Goal: Task Accomplishment & Management: Use online tool/utility

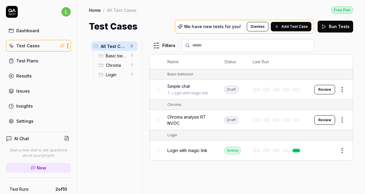
click at [182, 85] on span "Simple chat" at bounding box center [178, 86] width 23 height 6
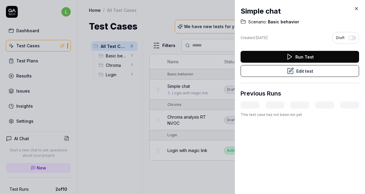
click at [276, 71] on button "Edit test" at bounding box center [299, 71] width 118 height 12
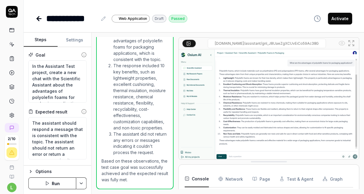
scroll to position [366, 0]
click at [187, 44] on icon at bounding box center [189, 43] width 5 height 5
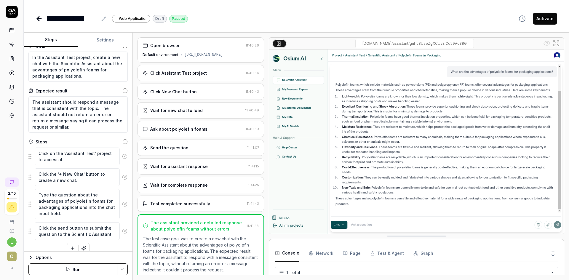
scroll to position [16, 0]
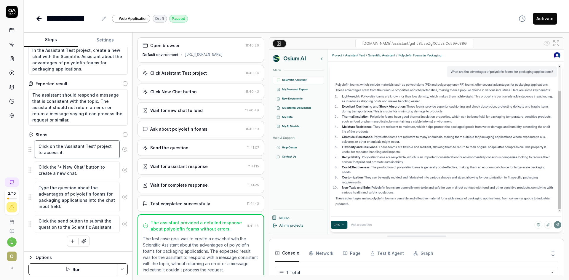
click at [76, 146] on textarea "Click on the 'Assistant Test' project to access it." at bounding box center [77, 149] width 85 height 18
click at [71, 152] on textarea "Click on the 'Assistant Test' project to access it." at bounding box center [77, 149] width 85 height 18
click at [178, 74] on div "Click Assistant Test project" at bounding box center [178, 73] width 57 height 6
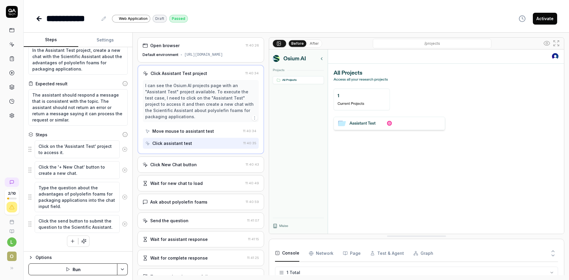
click at [179, 133] on div "Move mouse to assistant test" at bounding box center [183, 131] width 62 height 6
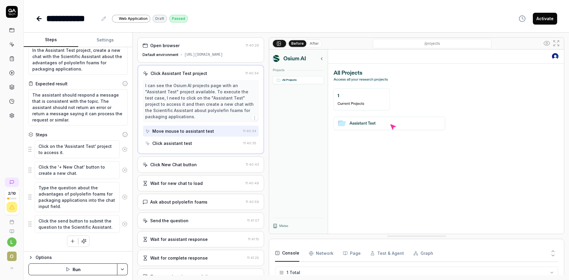
click at [170, 144] on div "Click assistant test" at bounding box center [172, 143] width 40 height 6
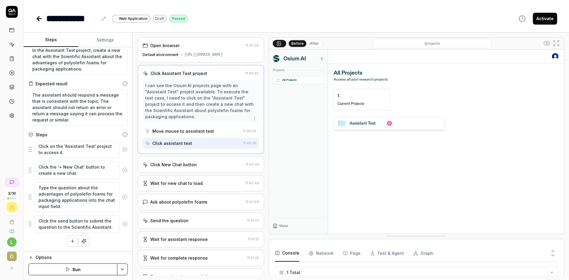
click at [165, 134] on div "Move mouse to assistant test" at bounding box center [183, 131] width 62 height 6
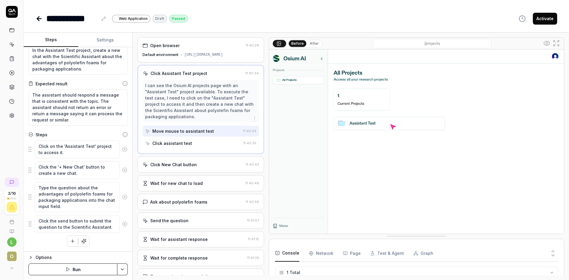
click at [166, 140] on div "Click assistant test" at bounding box center [172, 143] width 40 height 6
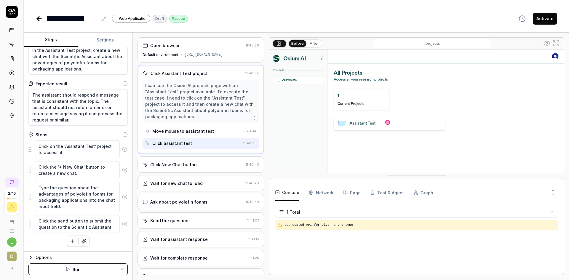
drag, startPoint x: 285, startPoint y: 237, endPoint x: 285, endPoint y: 176, distance: 61.0
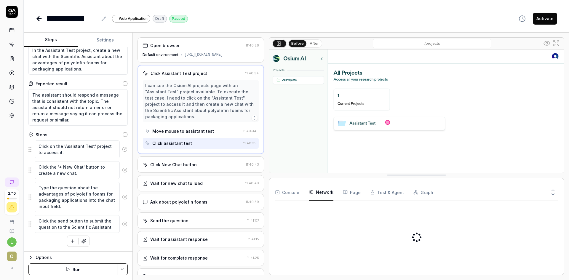
click at [318, 194] on Requests "Network" at bounding box center [321, 192] width 25 height 17
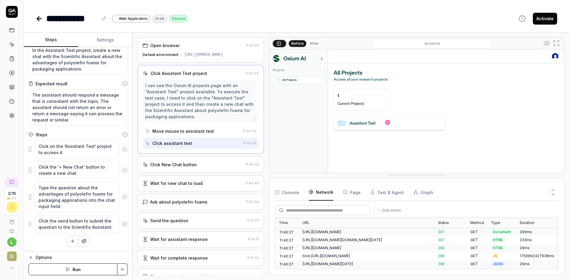
click at [365, 194] on button "Test & Agent" at bounding box center [387, 192] width 34 height 17
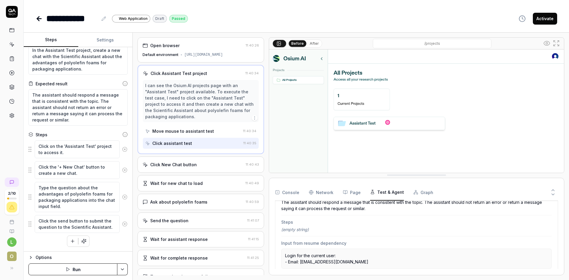
scroll to position [123, 0]
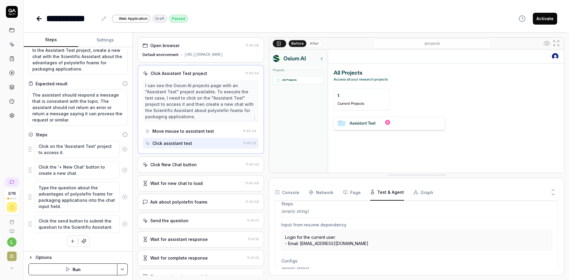
click at [365, 193] on rect "button" at bounding box center [416, 193] width 1 height 1
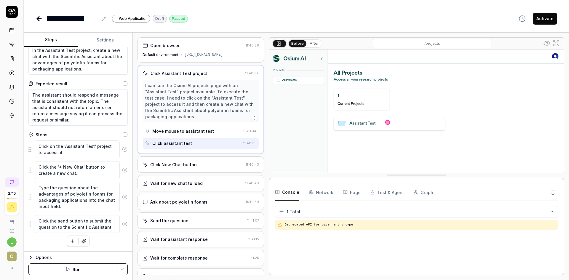
click at [287, 193] on button "Console" at bounding box center [287, 192] width 24 height 17
click at [293, 194] on html "**********" at bounding box center [284, 140] width 569 height 280
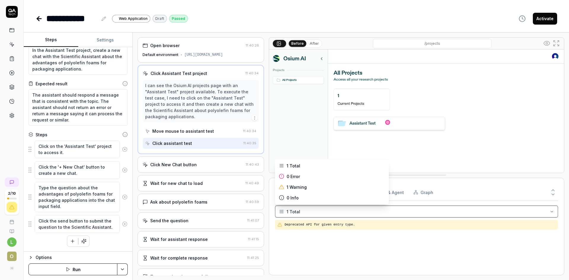
click at [299, 194] on html "**********" at bounding box center [284, 140] width 569 height 280
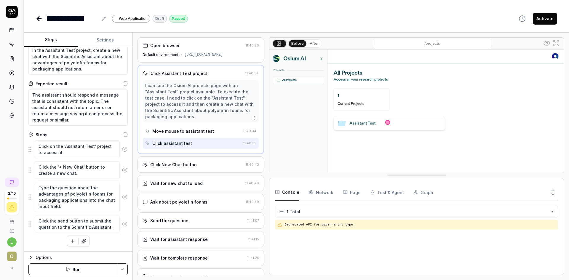
click at [193, 167] on div "Click New Chat button" at bounding box center [173, 164] width 46 height 6
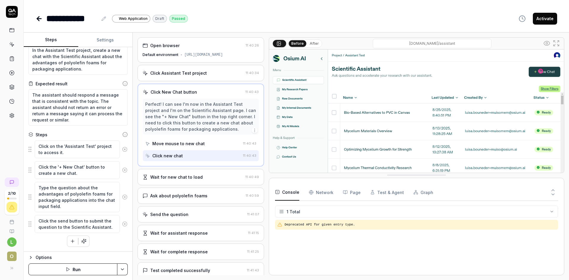
click at [311, 46] on button "After" at bounding box center [314, 43] width 14 height 7
click at [296, 46] on button "Before" at bounding box center [297, 43] width 17 height 7
click at [365, 43] on circle at bounding box center [546, 43] width 2 height 2
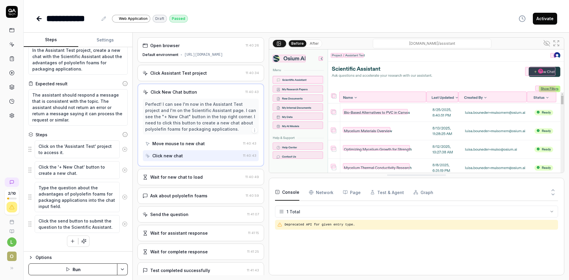
click at [365, 43] on icon at bounding box center [545, 42] width 1 height 1
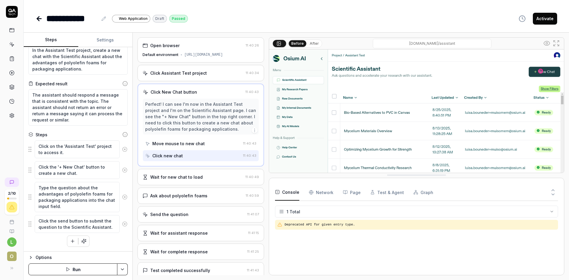
click at [185, 179] on div "Wait for new chat to load" at bounding box center [176, 177] width 52 height 6
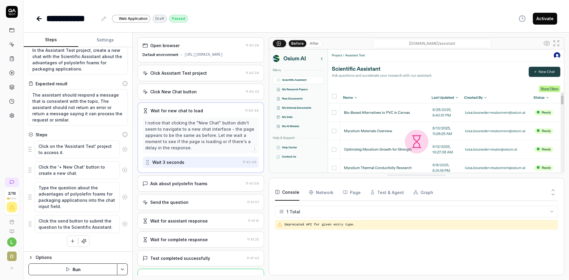
click at [185, 182] on div "Ask about polyolefin foams" at bounding box center [178, 183] width 57 height 6
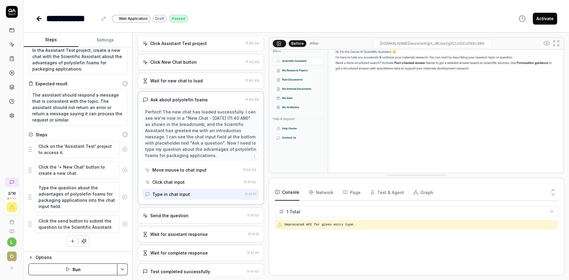
scroll to position [58, 0]
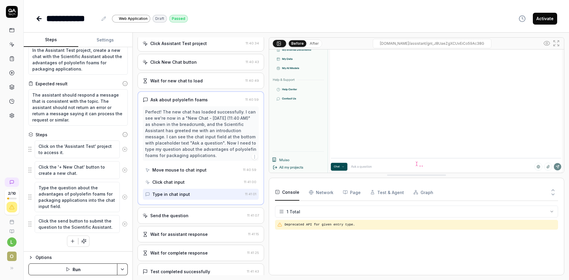
click at [184, 187] on div "Click chat input" at bounding box center [193, 181] width 96 height 11
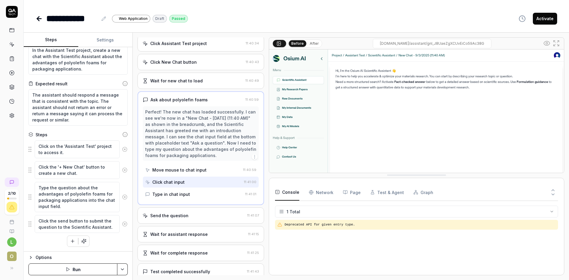
click at [185, 173] on div "Move mouse to chat input" at bounding box center [192, 169] width 95 height 11
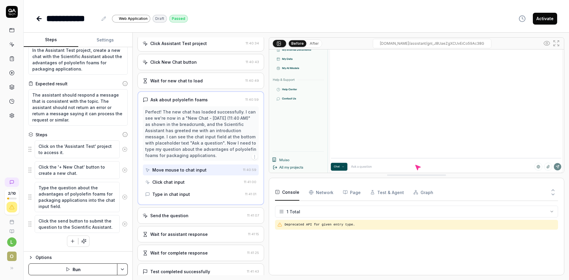
click at [175, 184] on div "Click chat input" at bounding box center [168, 182] width 32 height 6
click at [182, 194] on div "Type in chat input" at bounding box center [171, 194] width 38 height 6
click at [184, 194] on div "Send the question" at bounding box center [169, 215] width 38 height 6
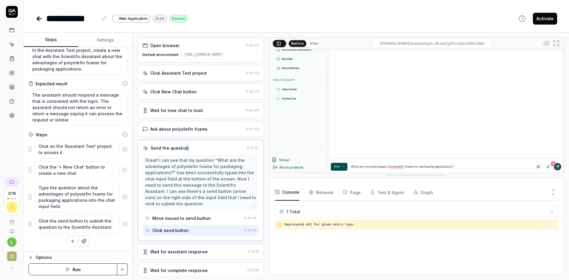
click at [202, 145] on div "Send the question" at bounding box center [194, 148] width 102 height 6
click at [184, 147] on div "Send the question" at bounding box center [169, 148] width 38 height 6
click at [170, 147] on div "Send the question" at bounding box center [169, 148] width 38 height 6
click at [149, 147] on div "Send the question" at bounding box center [194, 148] width 102 height 6
click at [182, 147] on div "Send the question" at bounding box center [169, 148] width 38 height 6
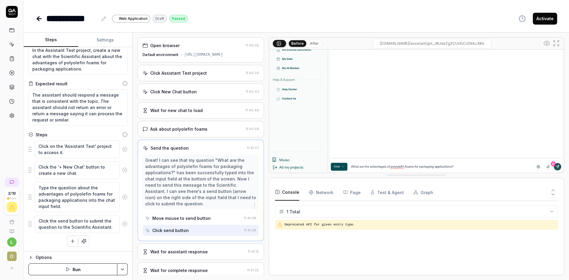
click at [252, 194] on icon "button" at bounding box center [254, 205] width 5 height 5
click at [221, 194] on div "Move mouse to send button" at bounding box center [193, 218] width 96 height 11
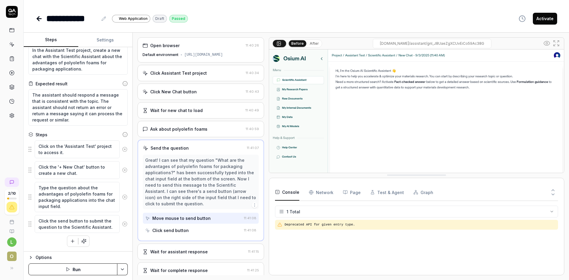
click at [211, 194] on div "Click send button" at bounding box center [193, 230] width 96 height 11
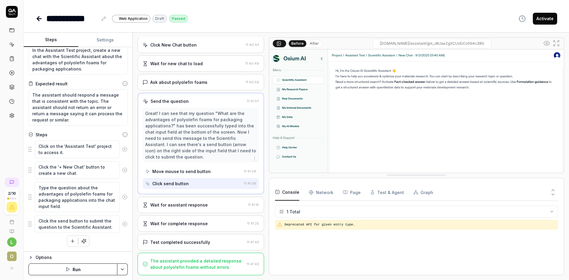
click at [211, 194] on div "Wait for assistant response" at bounding box center [193, 205] width 103 height 6
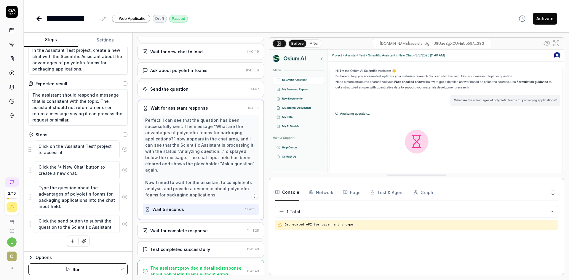
scroll to position [66, 0]
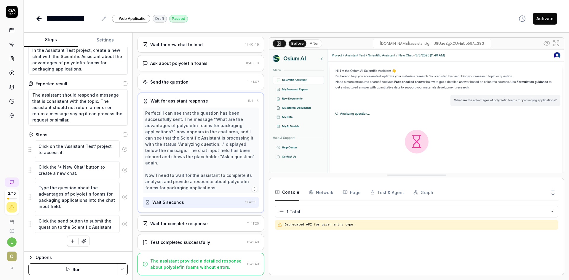
click at [10, 62] on link at bounding box center [12, 58] width 11 height 11
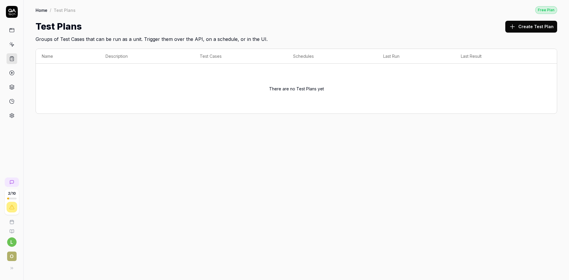
click at [12, 88] on icon at bounding box center [11, 86] width 5 height 5
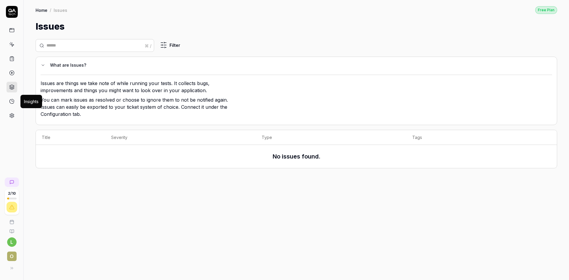
click at [9, 104] on icon at bounding box center [11, 101] width 5 height 5
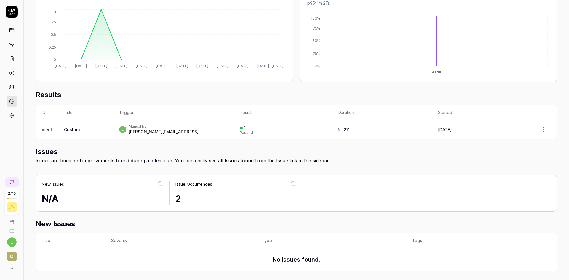
scroll to position [122, 0]
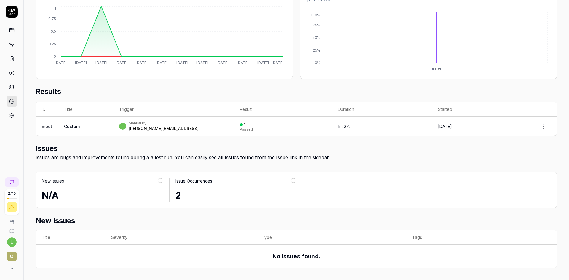
click at [13, 118] on link at bounding box center [12, 115] width 11 height 11
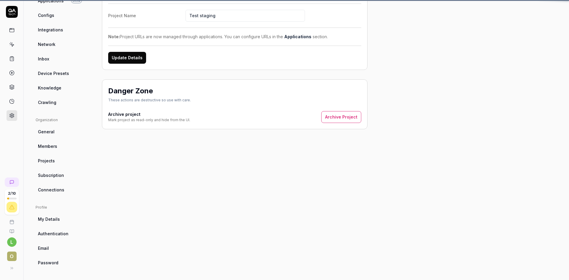
scroll to position [45, 0]
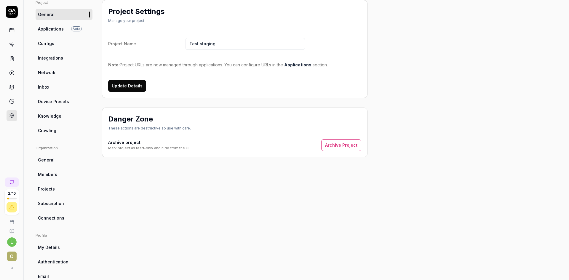
click at [54, 132] on span "Crawling" at bounding box center [47, 130] width 18 height 6
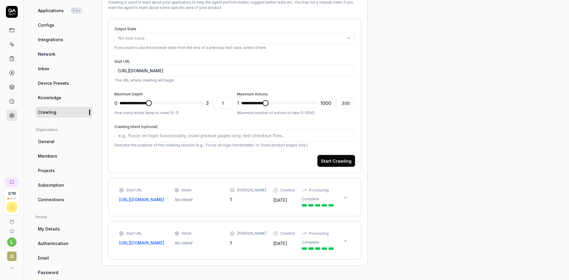
scroll to position [73, 0]
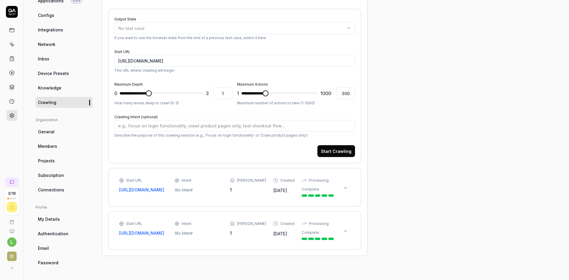
click at [64, 172] on link "Subscription" at bounding box center [64, 175] width 57 height 11
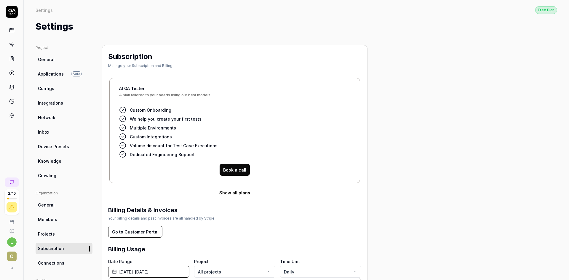
click at [76, 64] on link "General" at bounding box center [64, 59] width 57 height 11
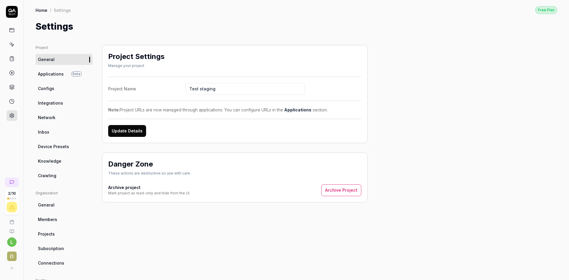
click at [61, 77] on span "Applications" at bounding box center [51, 74] width 26 height 6
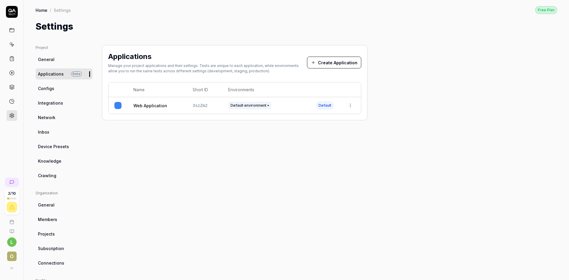
click at [57, 88] on link "Configs" at bounding box center [64, 88] width 57 height 11
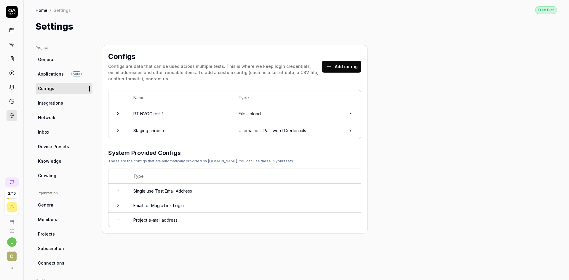
click at [51, 103] on span "Integrations" at bounding box center [50, 103] width 25 height 6
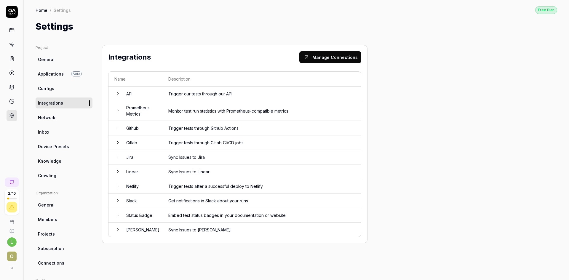
click at [49, 117] on span "Network" at bounding box center [46, 117] width 17 height 6
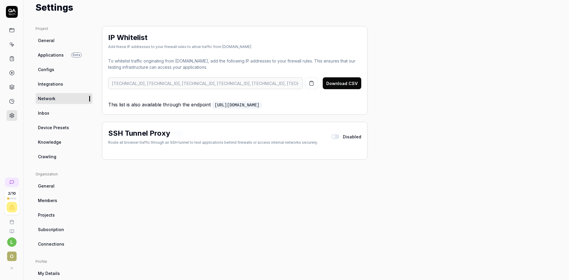
scroll to position [30, 0]
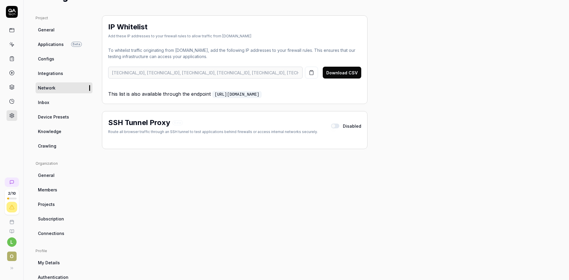
click at [63, 105] on link "Inbox" at bounding box center [64, 102] width 57 height 11
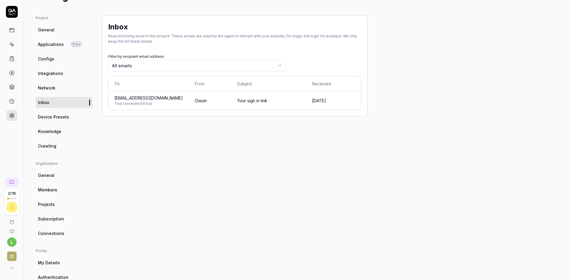
click at [60, 120] on link "Device Presets" at bounding box center [64, 116] width 57 height 11
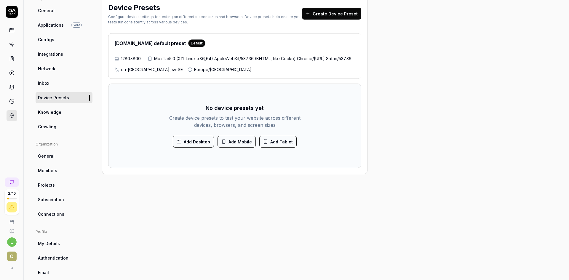
scroll to position [59, 0]
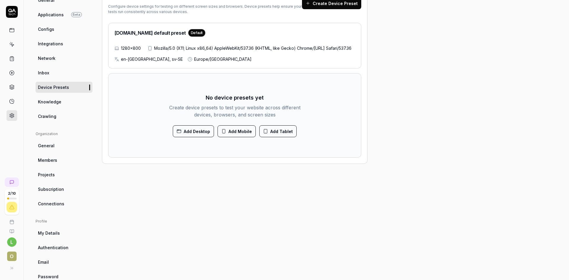
click at [59, 103] on span "Knowledge" at bounding box center [49, 102] width 23 height 6
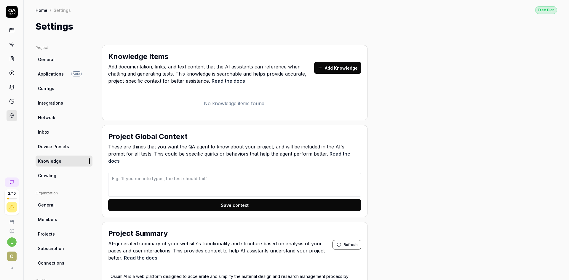
click at [49, 177] on span "Crawling" at bounding box center [47, 175] width 18 height 6
type textarea "*"
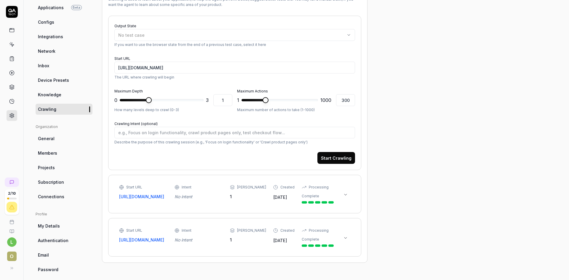
scroll to position [73, 0]
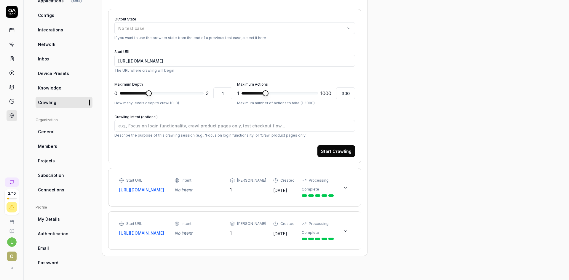
click at [70, 132] on link "General" at bounding box center [64, 131] width 57 height 11
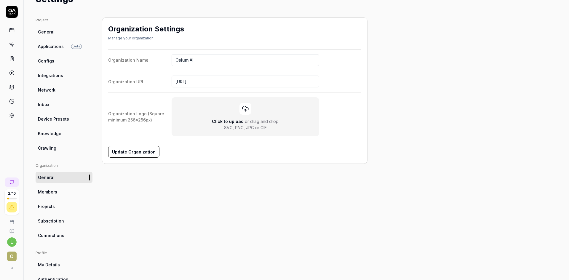
scroll to position [73, 0]
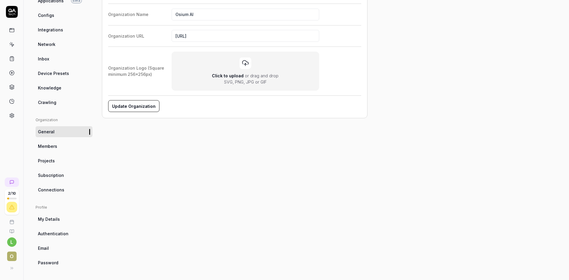
click at [63, 190] on span "Connections" at bounding box center [51, 190] width 26 height 6
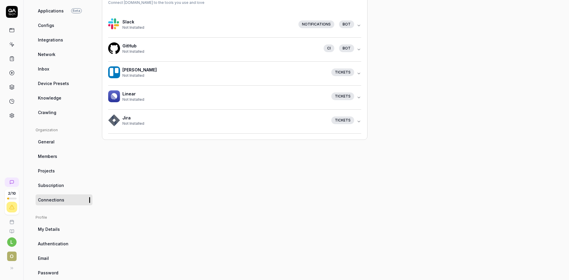
scroll to position [73, 0]
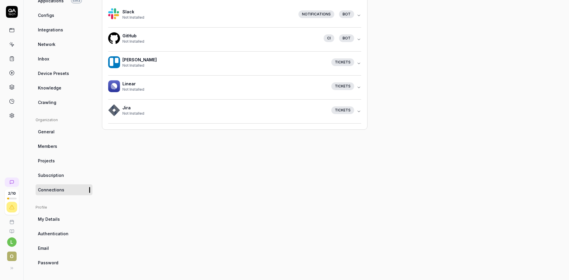
click at [61, 194] on link "My Details" at bounding box center [64, 219] width 57 height 11
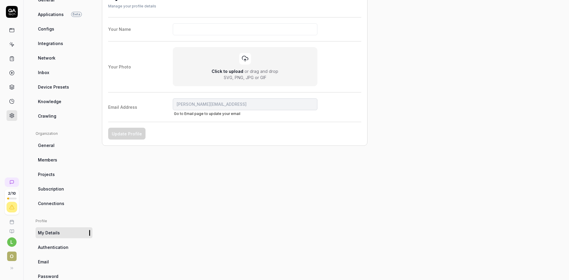
scroll to position [73, 0]
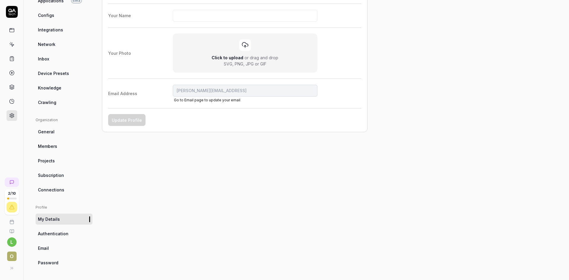
click at [60, 194] on span "Authentication" at bounding box center [53, 233] width 31 height 6
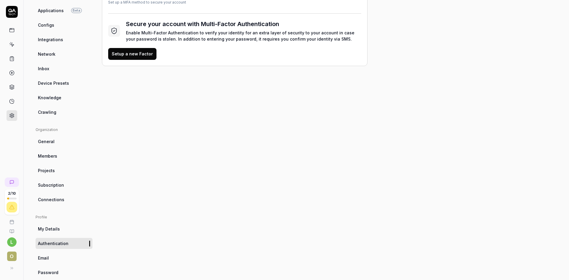
scroll to position [73, 0]
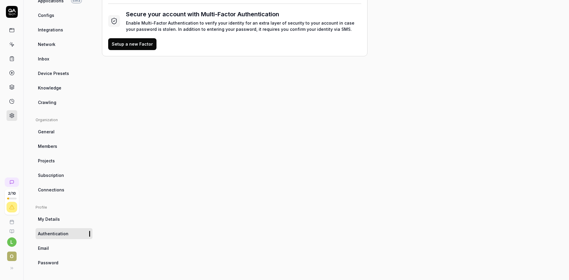
click at [48, 194] on span "Email" at bounding box center [43, 248] width 11 height 6
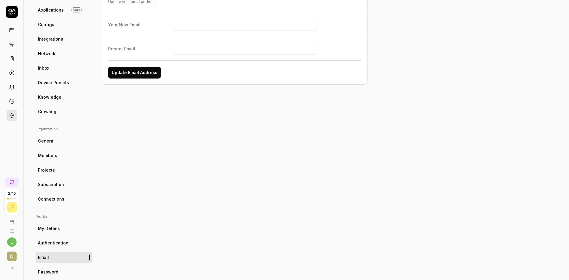
scroll to position [73, 0]
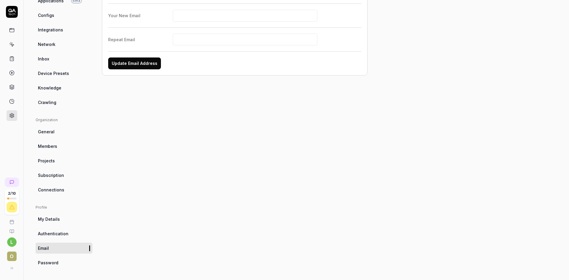
click at [51, 194] on span "Password" at bounding box center [48, 262] width 20 height 6
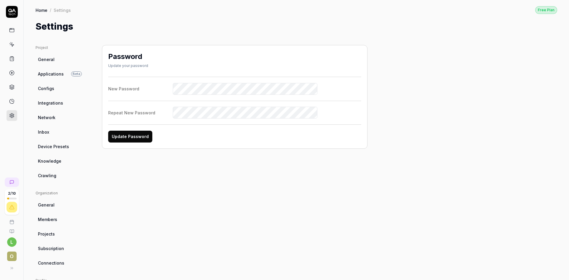
click at [65, 62] on link "General" at bounding box center [64, 59] width 57 height 11
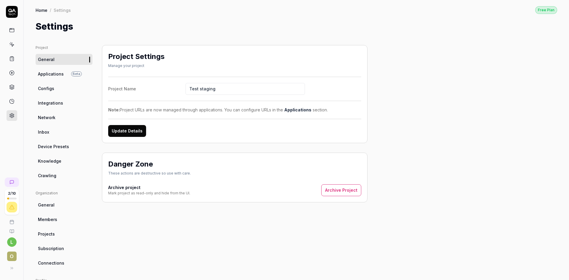
click at [12, 194] on icon at bounding box center [12, 231] width 0 height 3
